Goal: Find specific page/section: Find specific page/section

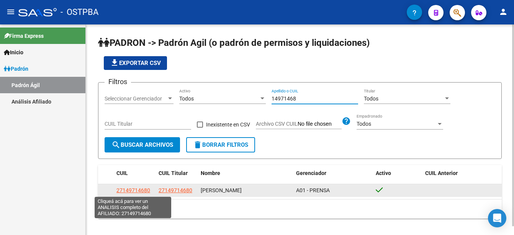
type input "14971468"
click at [140, 189] on span "27149714680" at bounding box center [133, 191] width 34 height 6
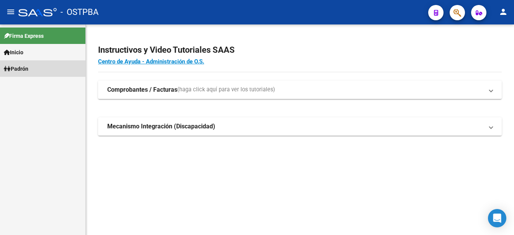
click at [36, 68] on link "Padrón" at bounding box center [42, 68] width 85 height 16
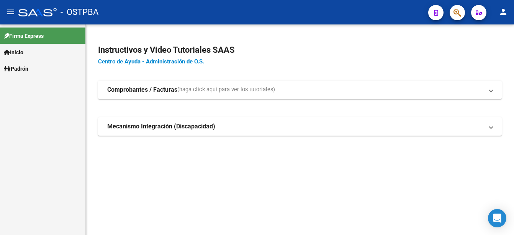
click at [36, 68] on link "Padrón" at bounding box center [42, 68] width 85 height 16
click at [32, 84] on link "Padrón Ágil" at bounding box center [42, 85] width 85 height 16
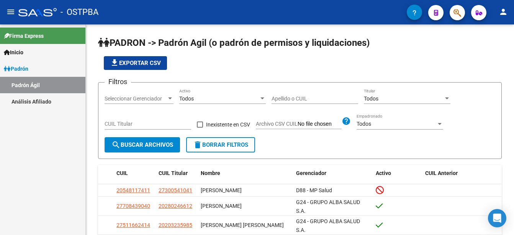
click at [32, 84] on link "Padrón Ágil" at bounding box center [42, 85] width 85 height 16
click at [273, 97] on input "Apellido o CUIL" at bounding box center [314, 99] width 86 height 7
